Goal: Task Accomplishment & Management: Complete application form

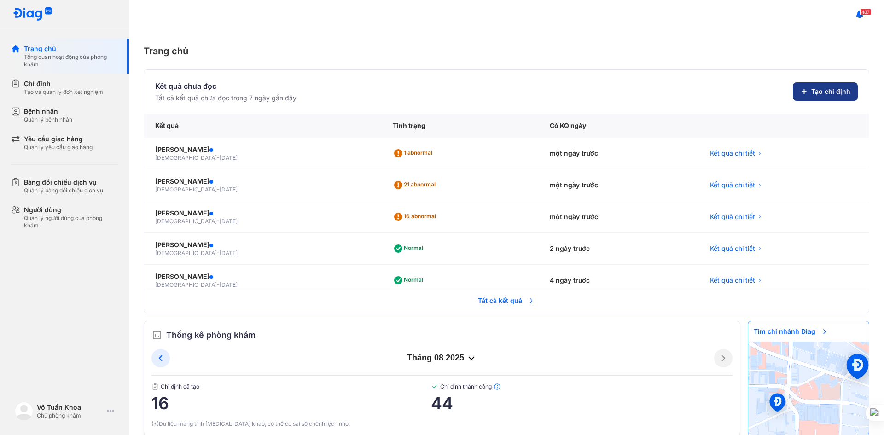
click at [803, 91] on button "Tạo chỉ định" at bounding box center [825, 91] width 65 height 18
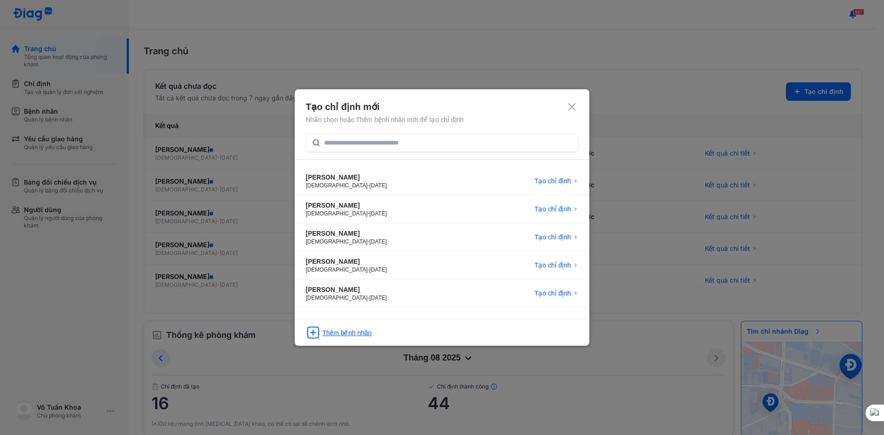
click at [357, 336] on div "Thêm bệnh nhân" at bounding box center [346, 332] width 49 height 9
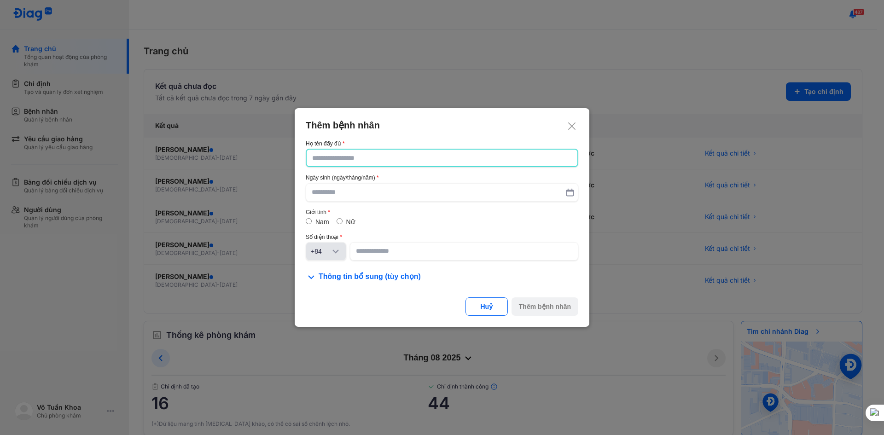
click at [324, 162] on input "text" at bounding box center [442, 158] width 260 height 17
type input "*"
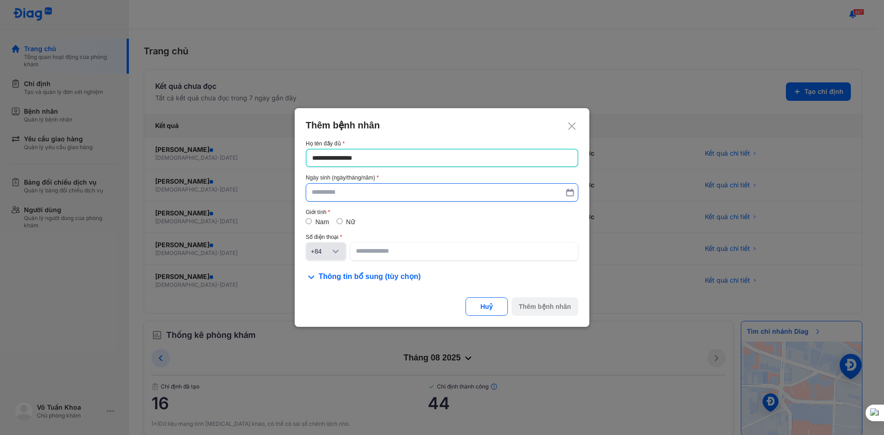
type input "**********"
click at [332, 190] on input "text" at bounding box center [442, 193] width 260 height 17
type input "**********"
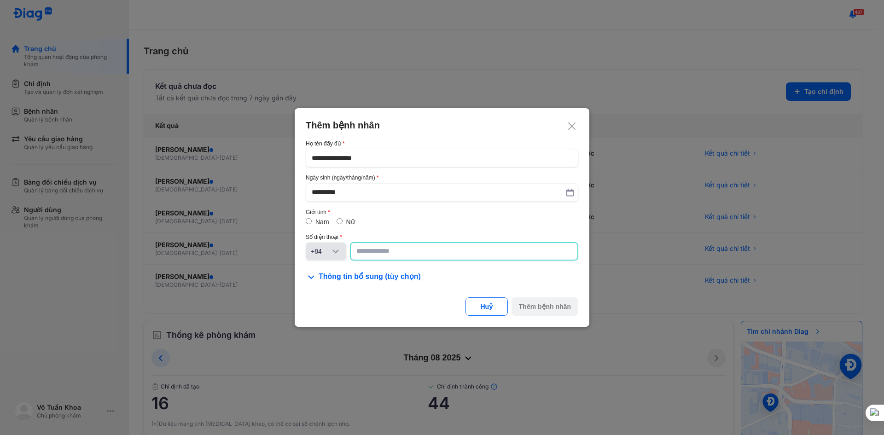
click at [370, 257] on input at bounding box center [463, 251] width 215 height 17
type input "**********"
click at [546, 308] on div "Thêm bệnh nhân" at bounding box center [545, 306] width 52 height 9
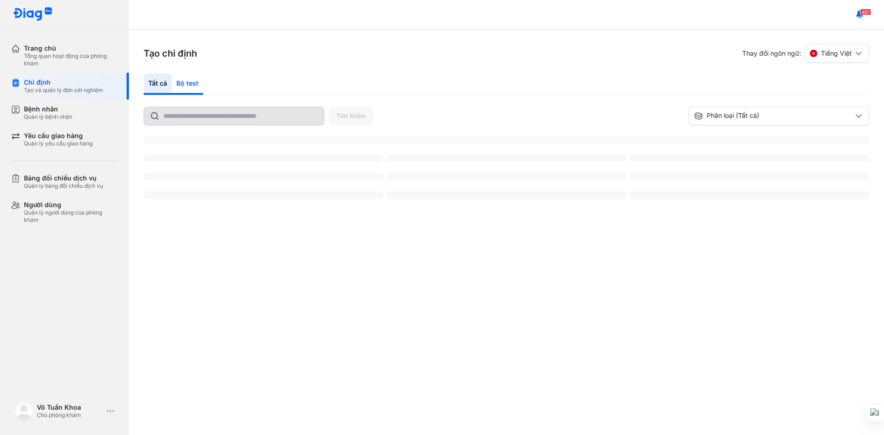
click at [186, 81] on div "Bộ test" at bounding box center [187, 84] width 31 height 21
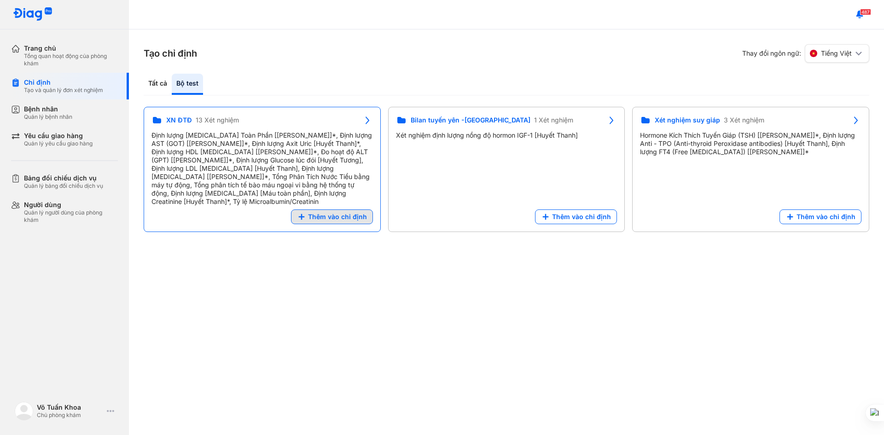
click at [318, 213] on span "Thêm vào chỉ định" at bounding box center [337, 217] width 59 height 8
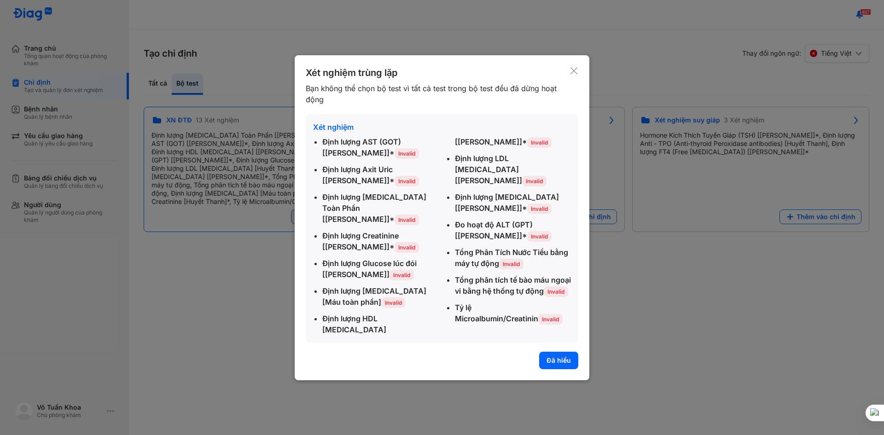
click at [555, 356] on button "Đã hiểu" at bounding box center [558, 360] width 39 height 17
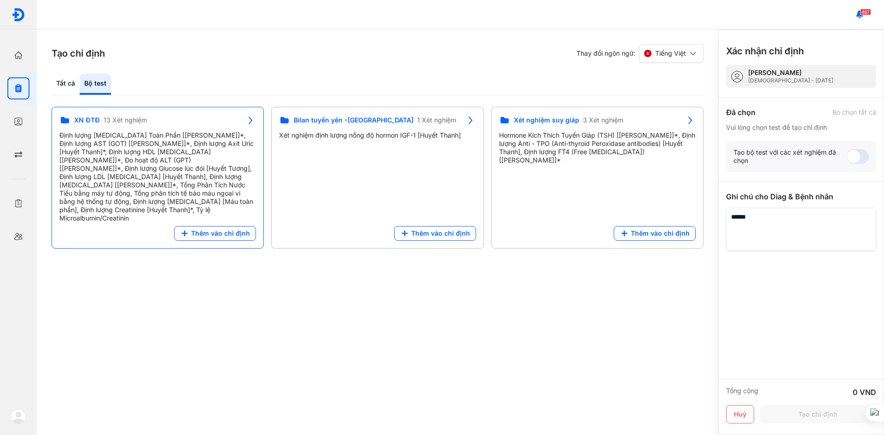
click at [85, 116] on span "XN ĐTĐ" at bounding box center [87, 120] width 26 height 8
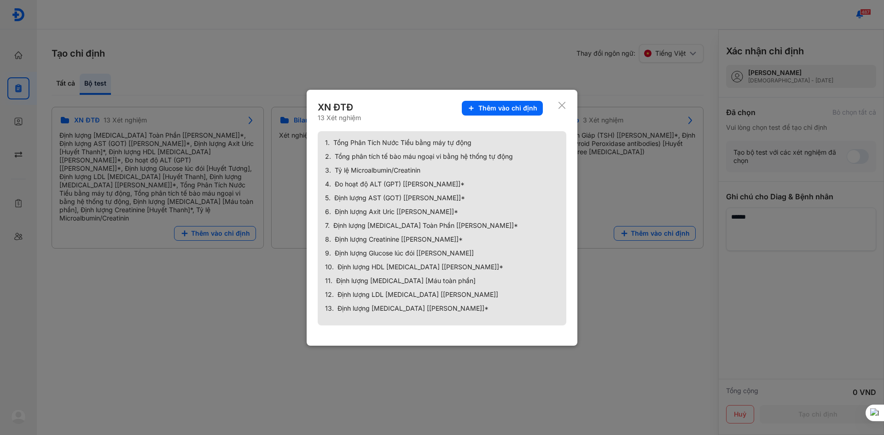
click at [525, 105] on span "Thêm vào chỉ định" at bounding box center [507, 108] width 59 height 8
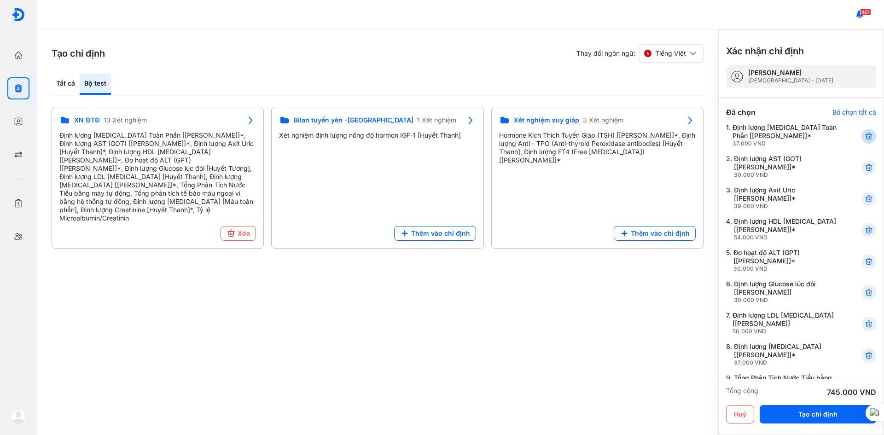
click at [864, 136] on icon at bounding box center [868, 136] width 9 height 9
click at [865, 168] on use at bounding box center [868, 167] width 6 height 6
click at [865, 227] on use at bounding box center [868, 230] width 6 height 6
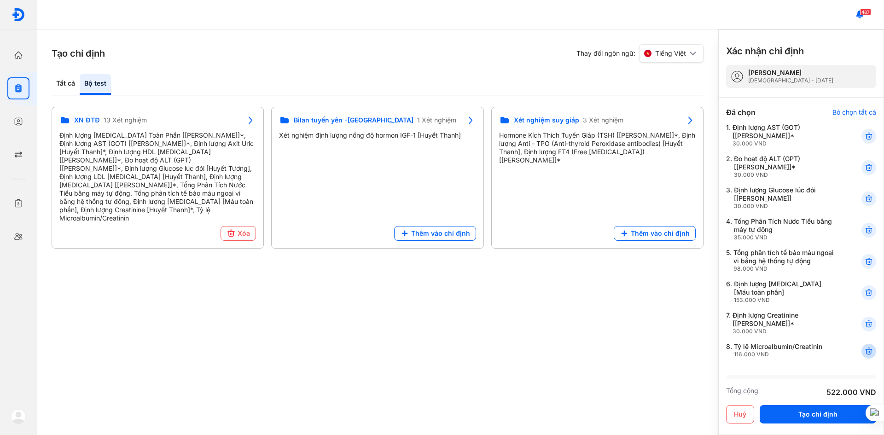
click at [864, 350] on icon at bounding box center [868, 351] width 9 height 9
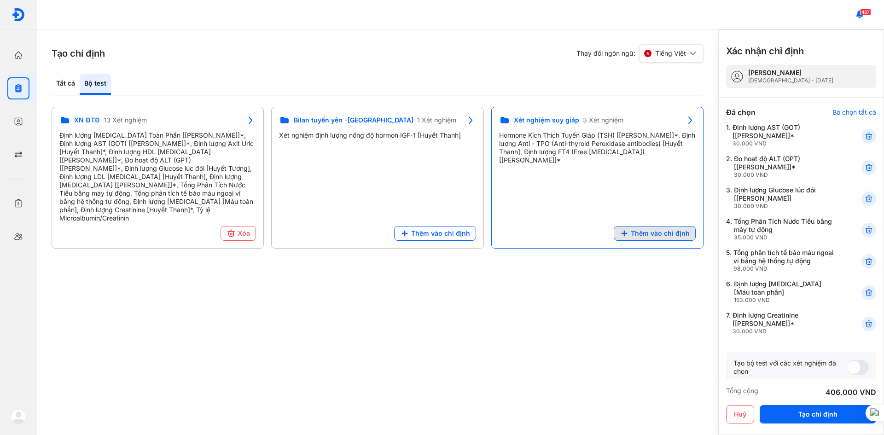
click at [658, 229] on span "Thêm vào chỉ định" at bounding box center [660, 233] width 59 height 8
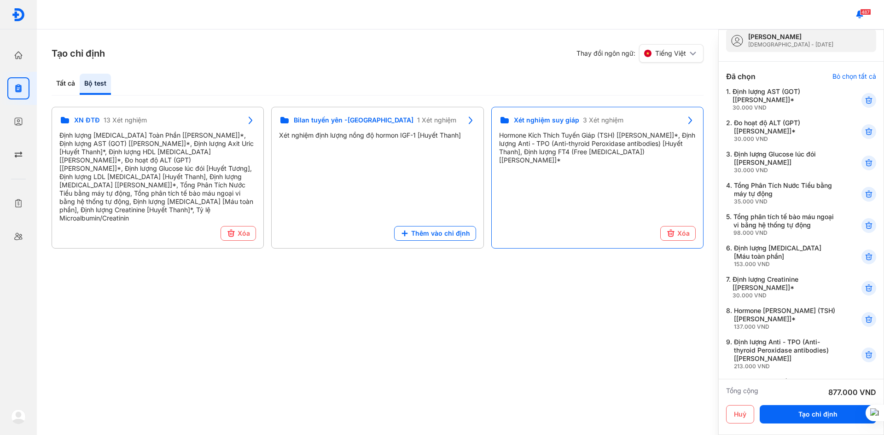
scroll to position [92, 0]
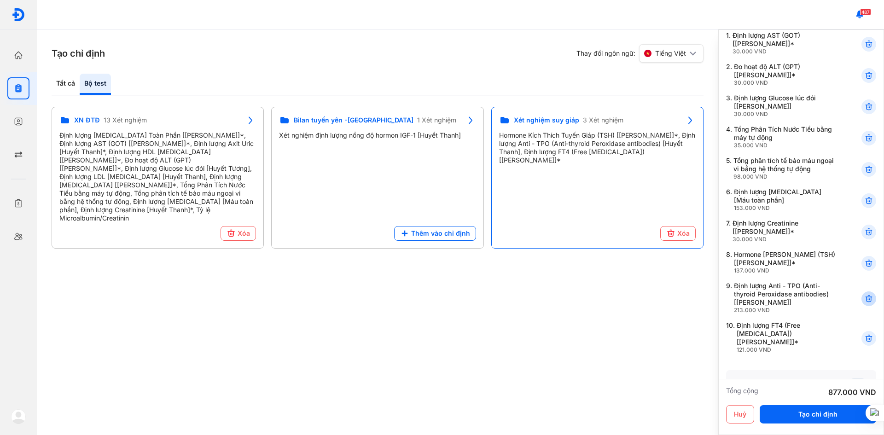
click at [865, 300] on use at bounding box center [868, 298] width 6 height 6
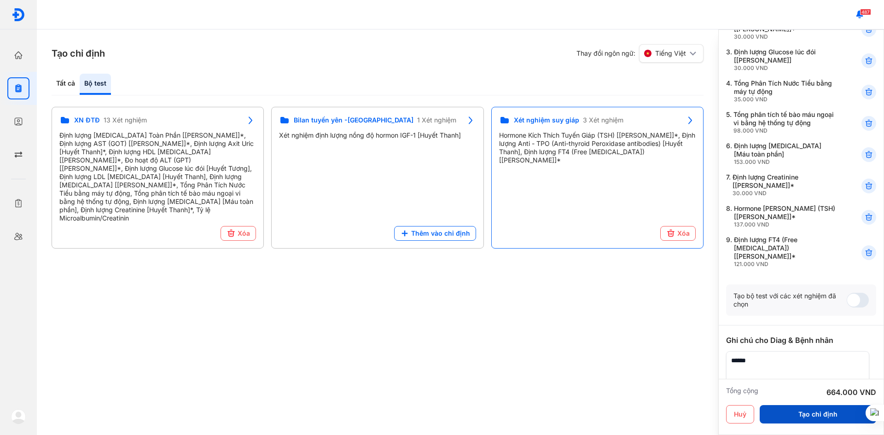
click at [805, 414] on button "Tạo chỉ định" at bounding box center [817, 414] width 116 height 18
